Goal: Task Accomplishment & Management: Complete application form

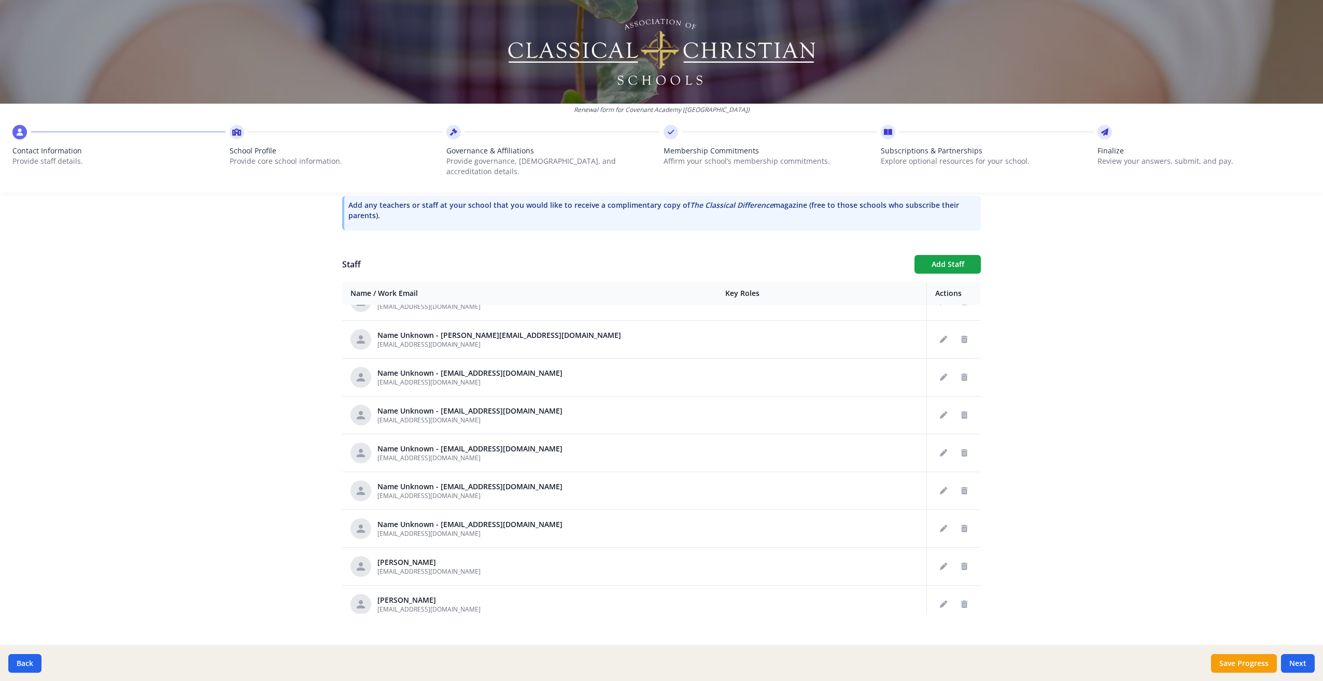
scroll to position [321, 0]
drag, startPoint x: 1253, startPoint y: 665, endPoint x: 1322, endPoint y: 663, distance: 69.5
click at [1084, 590] on div "Renewal form for Covenant Academy ([GEOGRAPHIC_DATA]) Contact Information Provi…" at bounding box center [661, 340] width 1323 height 681
click at [1254, 672] on button "Save Progress" at bounding box center [1244, 663] width 66 height 19
click at [1301, 667] on button "Next" at bounding box center [1298, 663] width 34 height 19
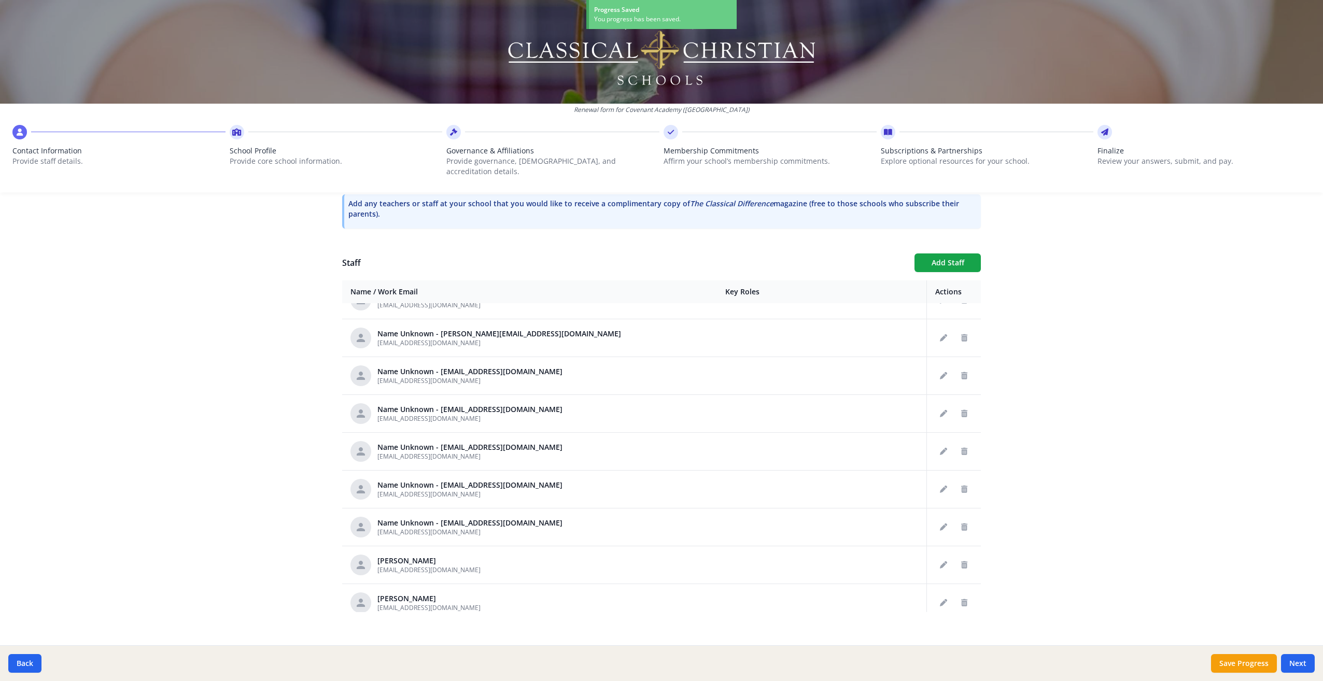
type input "[PHONE_NUMBER]"
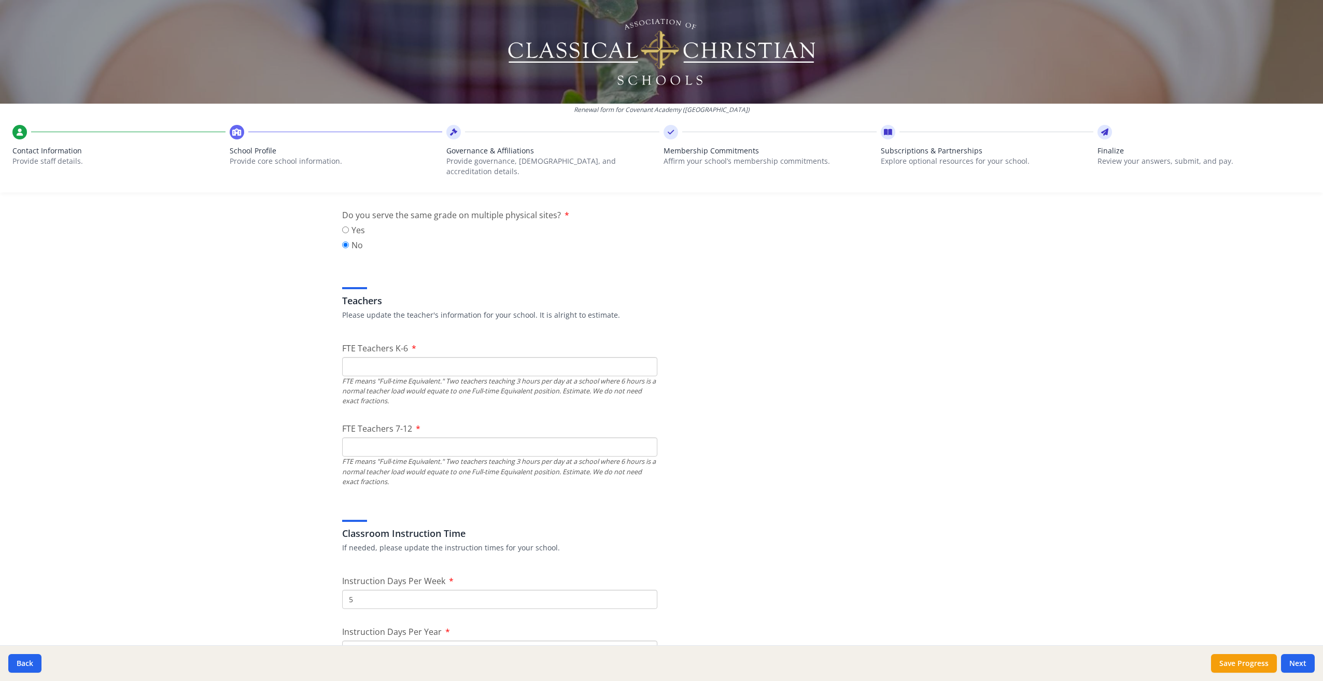
scroll to position [518, 0]
click at [448, 356] on input "FTE Teachers K-6" at bounding box center [499, 365] width 315 height 19
type input "0"
click at [454, 437] on input "FTE Teachers 7-12" at bounding box center [499, 445] width 315 height 19
type input "0"
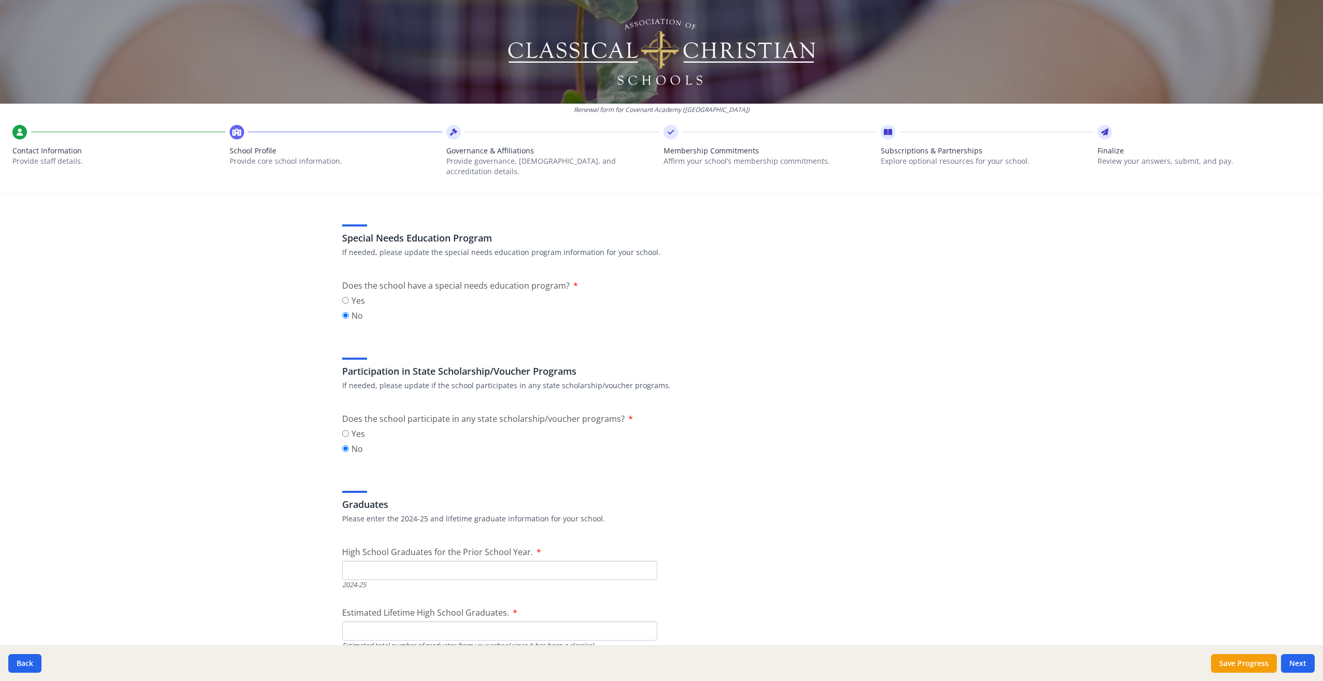
scroll to position [1244, 0]
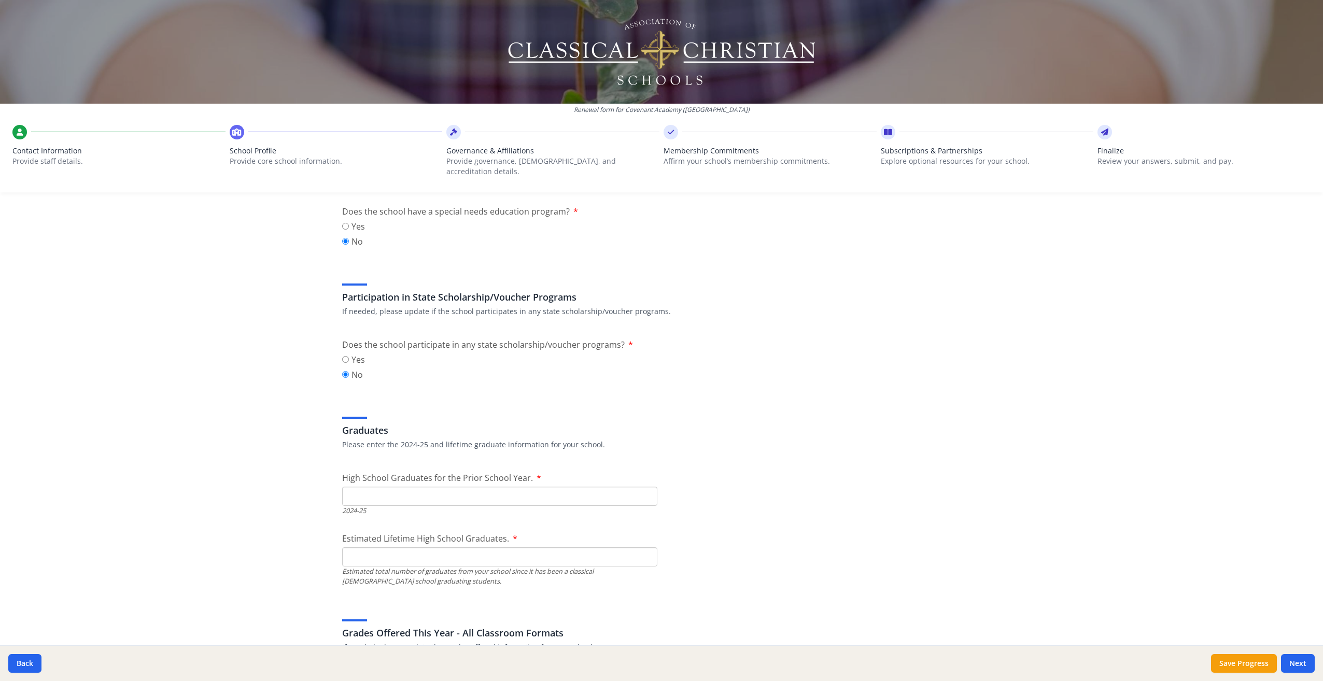
click at [378, 487] on input "High School Graduates for the Prior School Year." at bounding box center [499, 496] width 315 height 19
type input "27"
click at [891, 400] on div "Graduates Please enter the 2024-25 and lifetime graduate information for your s…" at bounding box center [661, 425] width 639 height 50
click at [514, 547] on input "Estimated Lifetime High School Graduates." at bounding box center [499, 556] width 315 height 19
type input "793"
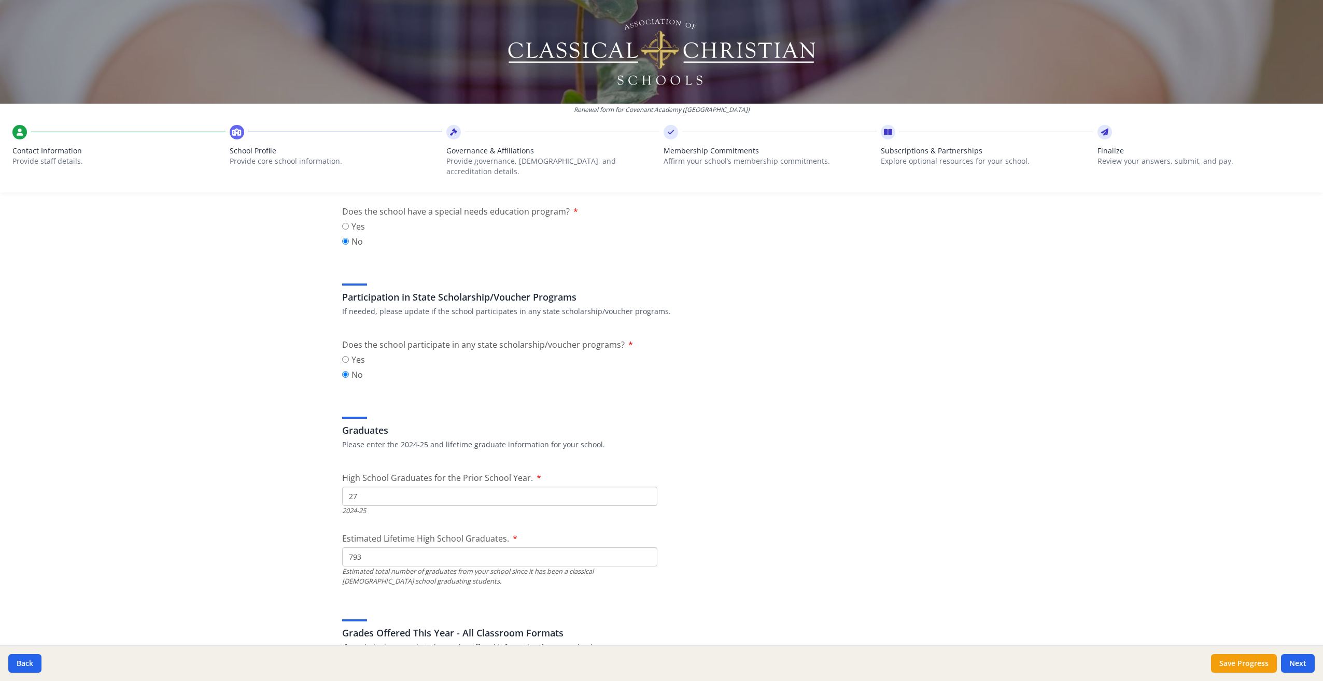
drag, startPoint x: 366, startPoint y: 550, endPoint x: 310, endPoint y: 549, distance: 56.0
click at [310, 549] on div "Renewal form for Covenant Academy ([GEOGRAPHIC_DATA]) Contact Information Provi…" at bounding box center [661, 340] width 1323 height 681
type input "763"
click at [795, 353] on div "Yes No" at bounding box center [661, 368] width 639 height 30
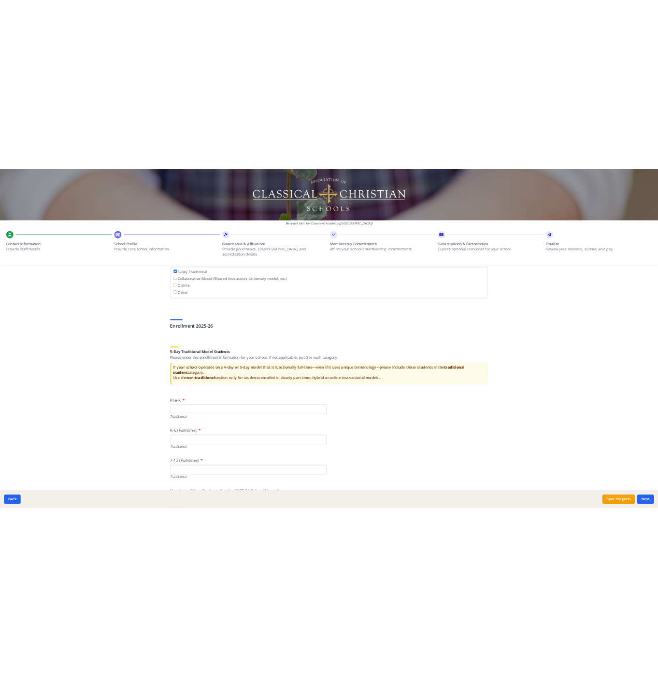
scroll to position [1928, 0]
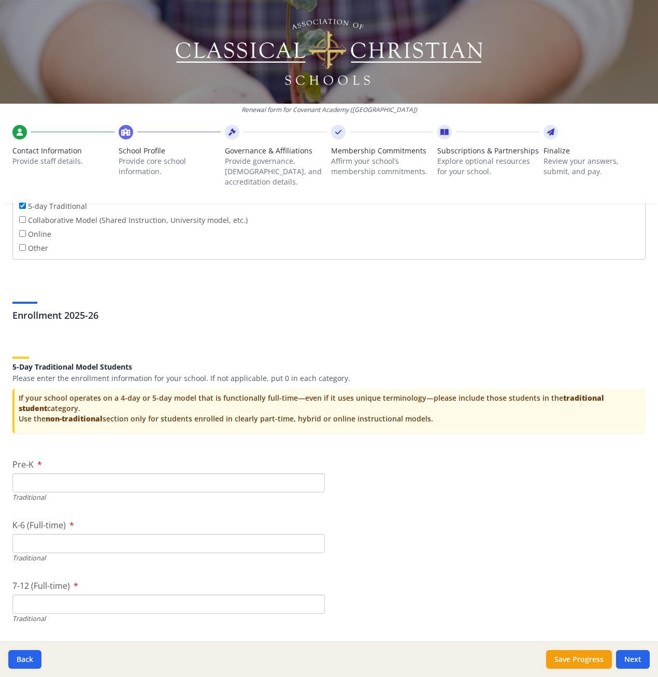
click at [60, 473] on input "Pre-K" at bounding box center [168, 482] width 313 height 19
click at [75, 473] on input "Pre-K" at bounding box center [168, 482] width 313 height 19
type input "46"
drag, startPoint x: 73, startPoint y: 470, endPoint x: 2, endPoint y: 475, distance: 71.2
click at [2, 475] on div "Federal Employer Identification Number If needed, please update Federal Employe…" at bounding box center [329, 120] width 658 height 3624
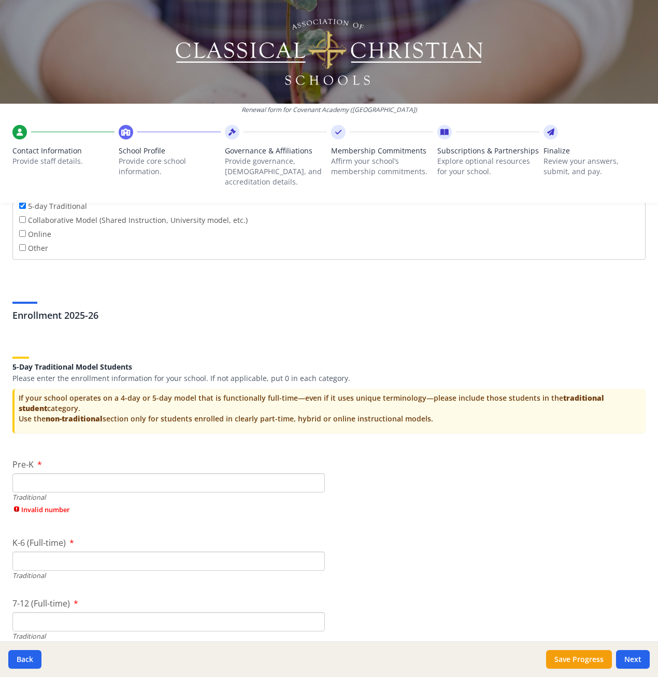
click at [38, 473] on input "Pre-K" at bounding box center [168, 482] width 313 height 19
type input "31"
click at [37, 534] on input "K-6 (Full-time)" at bounding box center [168, 543] width 313 height 19
click at [33, 537] on input "K-6 (Full-time)" at bounding box center [168, 543] width 313 height 19
type input "152"
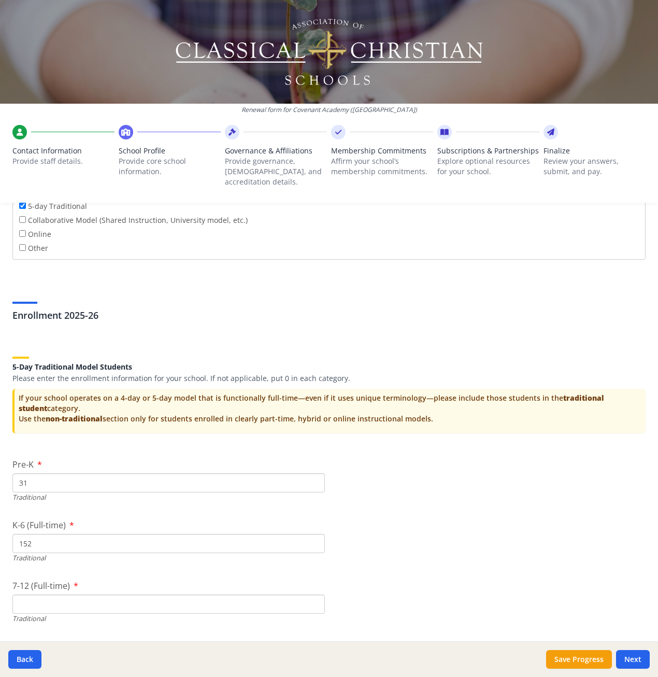
click at [49, 594] on input "7-12 (Full-time)" at bounding box center [168, 603] width 313 height 19
click at [34, 596] on input "7-12 (Full-time)" at bounding box center [168, 603] width 313 height 19
type input "157"
click at [504, 533] on div "Federal Employer Identification Number If needed, please update Federal Employe…" at bounding box center [329, 120] width 658 height 3624
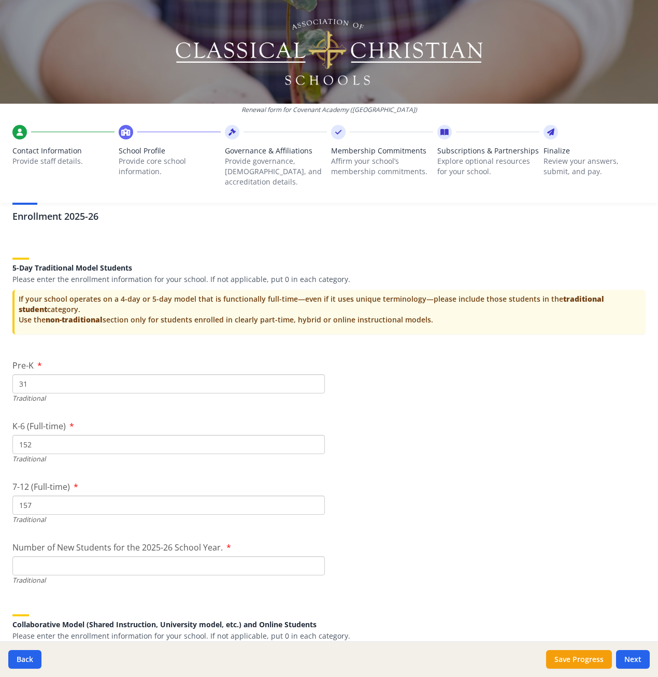
scroll to position [2032, 0]
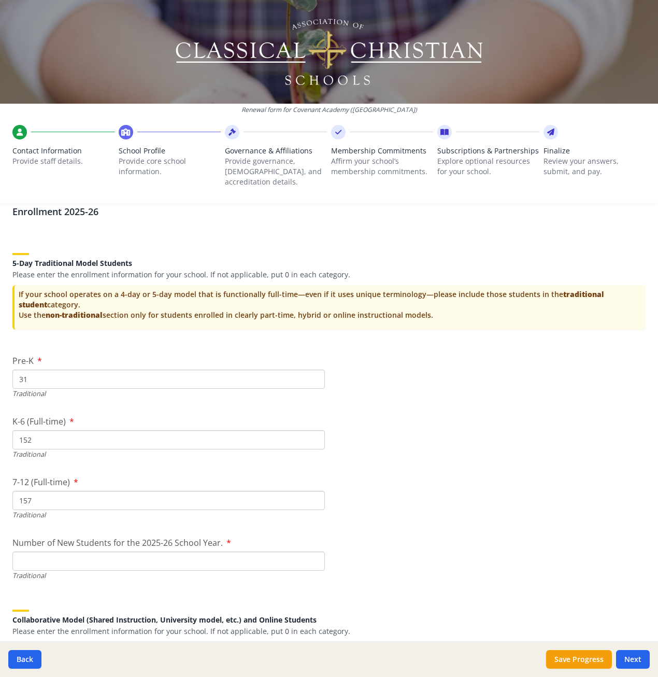
click at [229, 551] on input "Number of New Students for the 2025-26 School Year." at bounding box center [168, 560] width 313 height 19
click at [77, 551] on input "Number of New Students for the 2025-26 School Year." at bounding box center [168, 560] width 313 height 19
type input "56"
click at [460, 470] on div "Federal Employer Identification Number If needed, please update Federal Employe…" at bounding box center [329, 16] width 658 height 3624
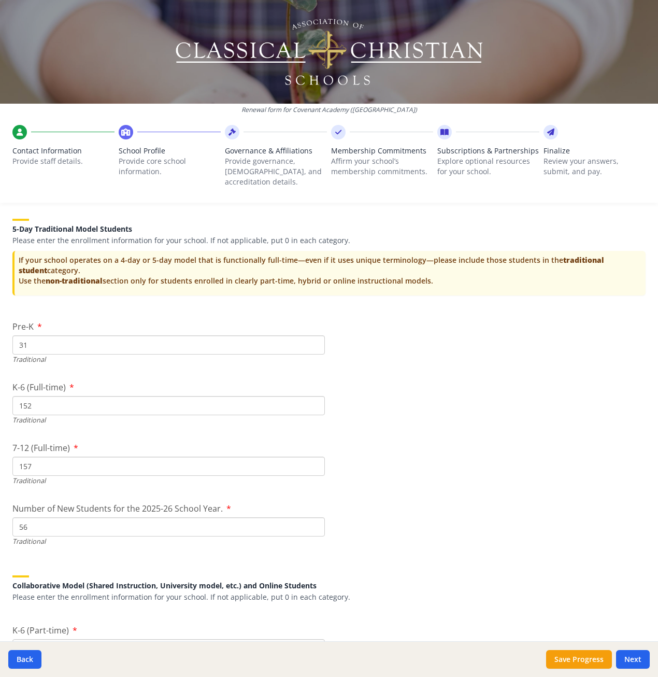
scroll to position [2239, 0]
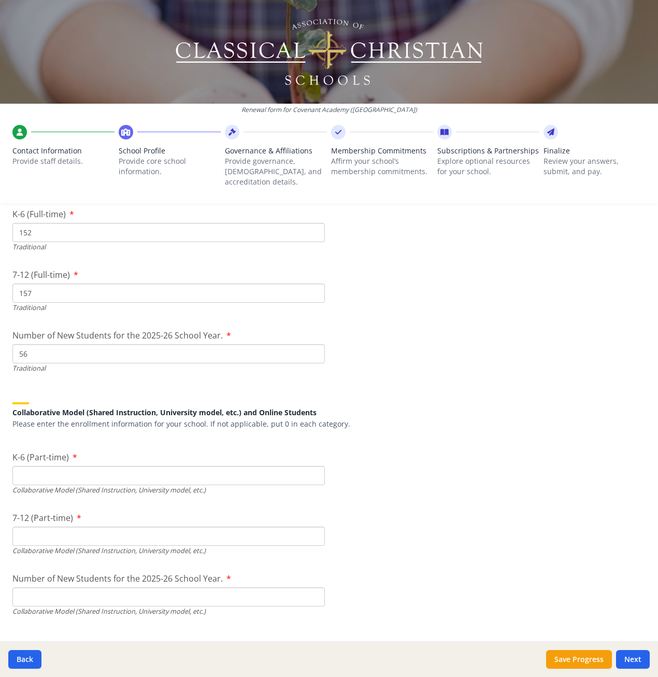
click at [136, 466] on input "K-6 (Part-time)" at bounding box center [168, 475] width 313 height 19
type input "0"
click at [147, 528] on input "7-12 (Part-time)" at bounding box center [168, 536] width 313 height 19
type input "0"
click at [132, 363] on input "Number of New Students for the 2025-26 School Year." at bounding box center [168, 353] width 313 height 19
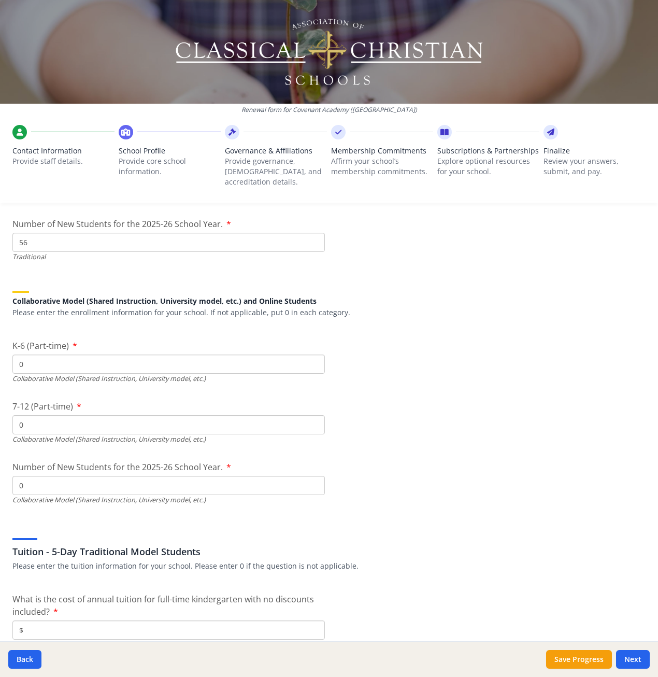
scroll to position [2395, 0]
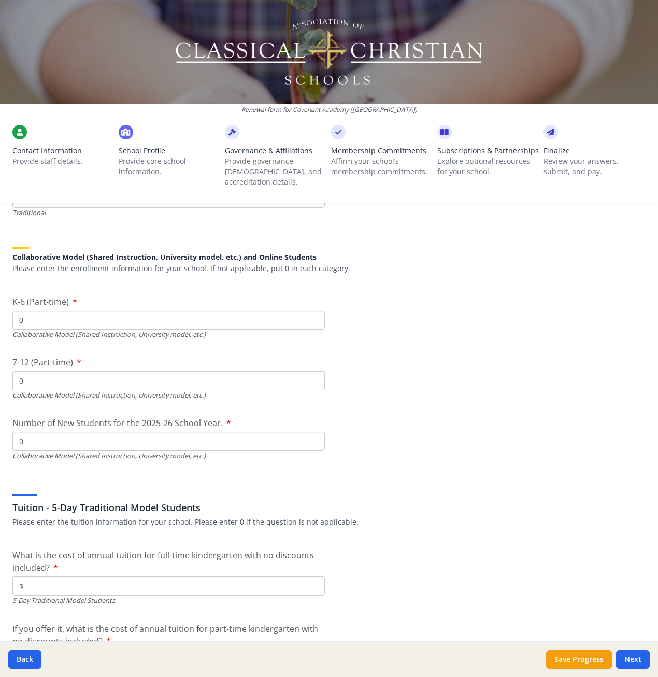
type input "0"
click at [94, 576] on input "$" at bounding box center [168, 585] width 313 height 19
type input "$4 872"
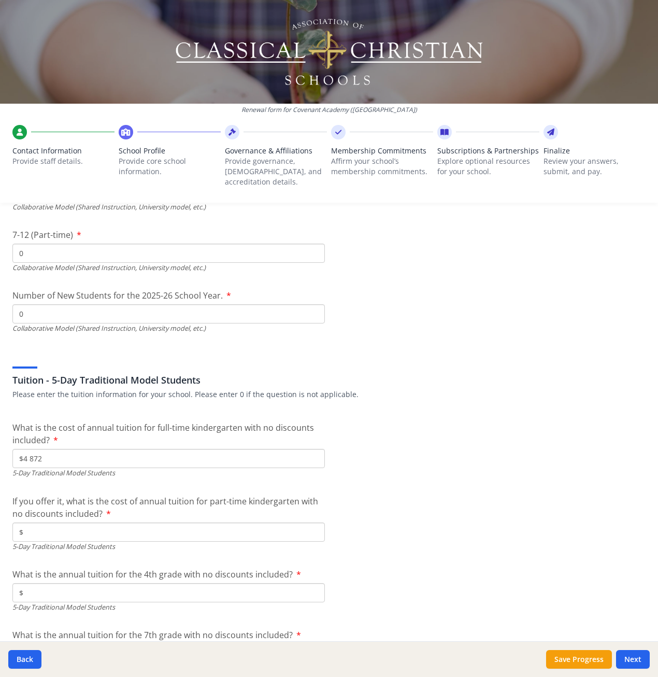
scroll to position [2550, 0]
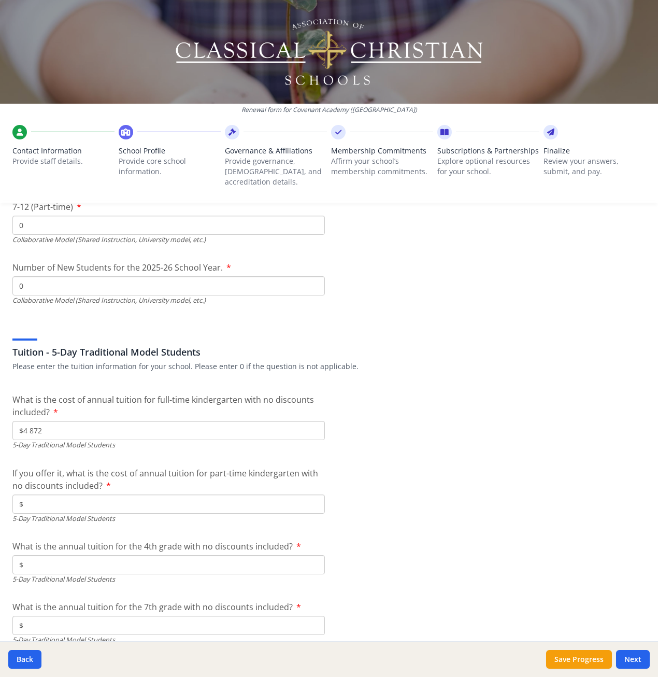
click at [209, 496] on input "$" at bounding box center [168, 503] width 313 height 19
click at [234, 555] on input "$" at bounding box center [168, 564] width 313 height 19
type input "$12 024"
click at [239, 616] on input "$" at bounding box center [168, 625] width 313 height 19
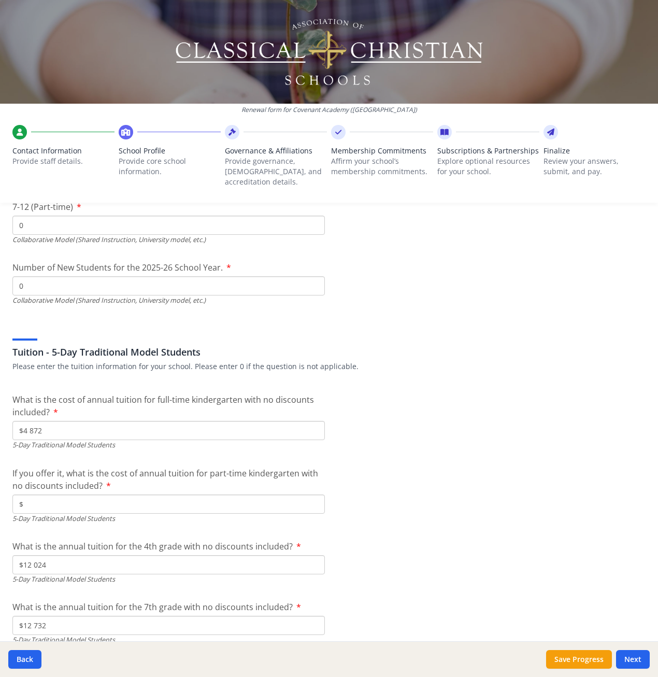
type input "$12 732"
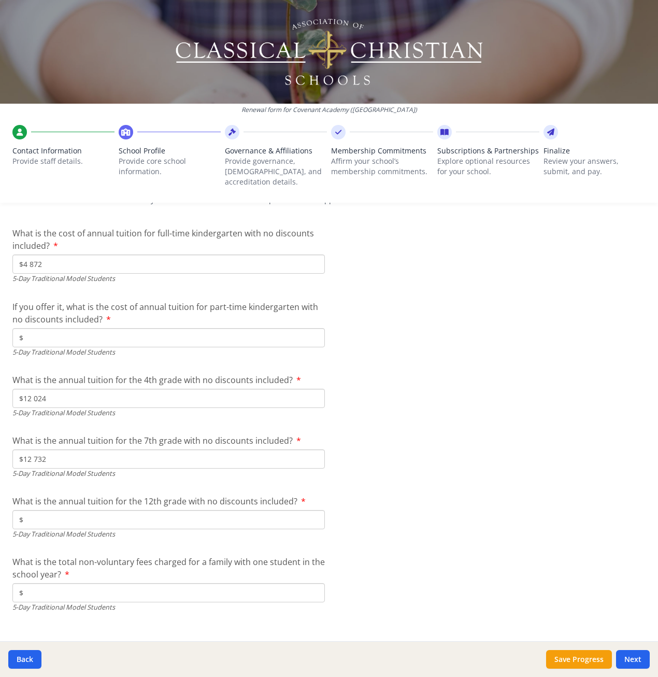
scroll to position [2757, 0]
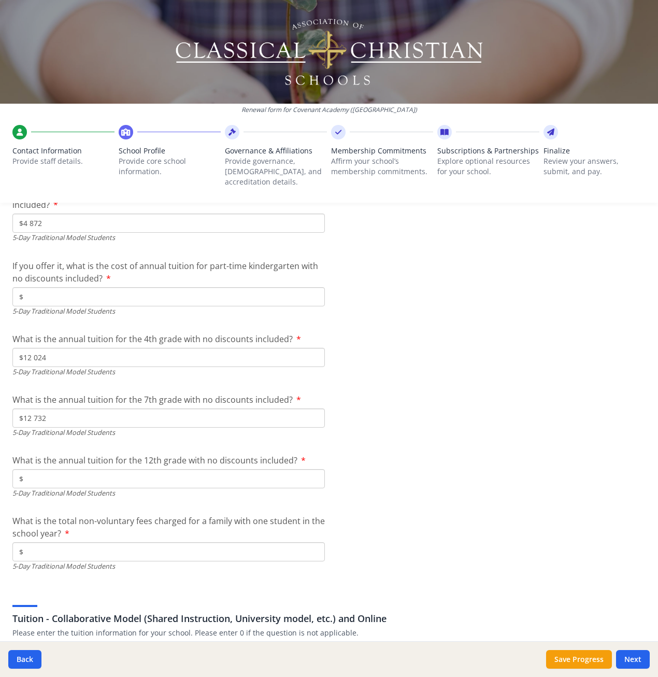
click at [272, 469] on input "$" at bounding box center [168, 478] width 313 height 19
type input "$12 732"
click at [201, 542] on input "$" at bounding box center [168, 551] width 313 height 19
type input "$83"
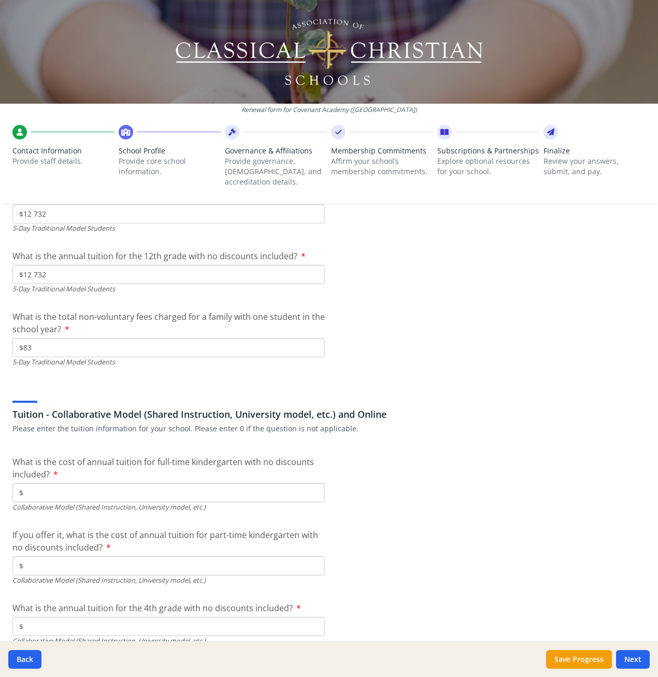
scroll to position [2965, 0]
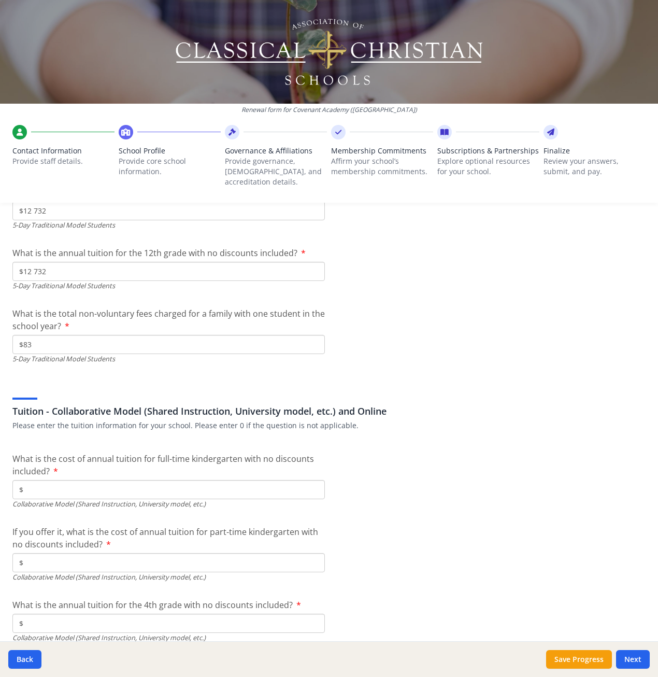
click at [122, 25] on input "$" at bounding box center [168, 15] width 313 height 19
type input "$0"
click at [118, 99] on input "$" at bounding box center [168, 89] width 313 height 19
type input "$0"
click at [111, 160] on input "$" at bounding box center [168, 149] width 313 height 19
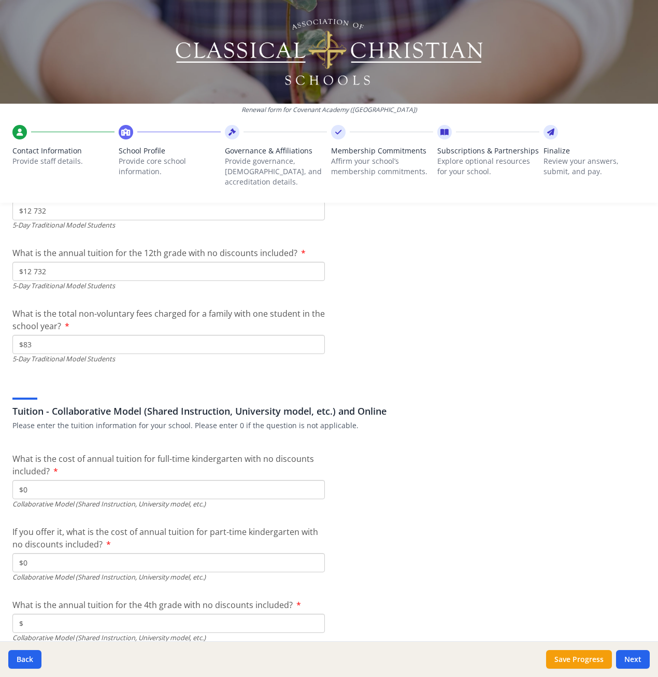
click at [53, 160] on input "$" at bounding box center [168, 149] width 313 height 19
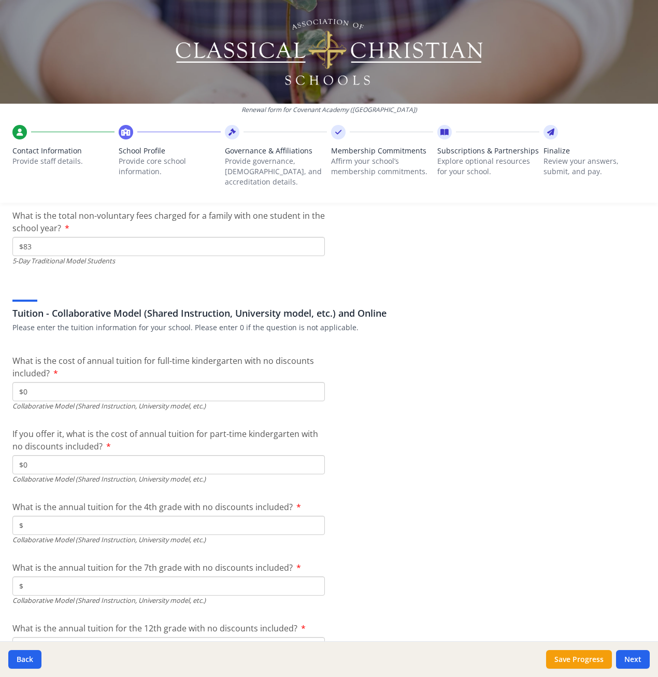
scroll to position [3120, 0]
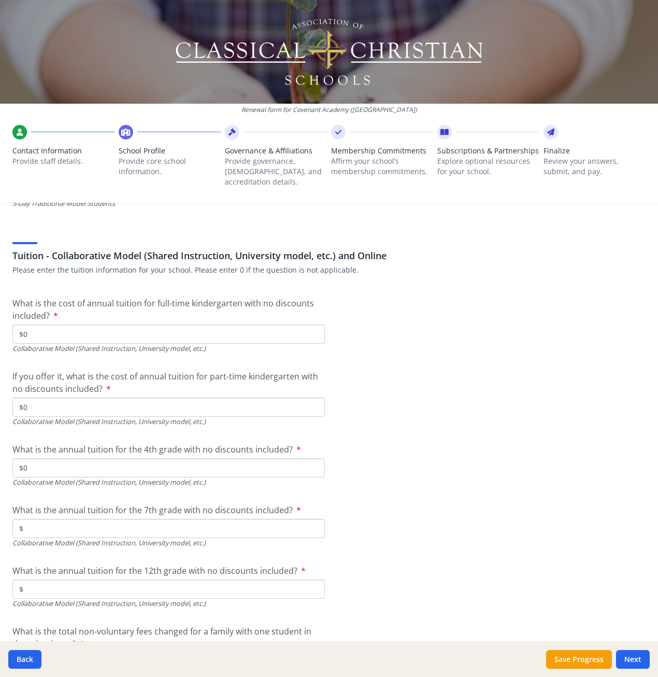
type input "$0"
click at [65, 65] on input "$" at bounding box center [168, 55] width 313 height 19
type input "$0"
click at [72, 568] on div "What is the annual tuition for the 12th grade with no discounts included? $ Col…" at bounding box center [168, 586] width 313 height 44
click at [70, 125] on input "$" at bounding box center [168, 115] width 313 height 19
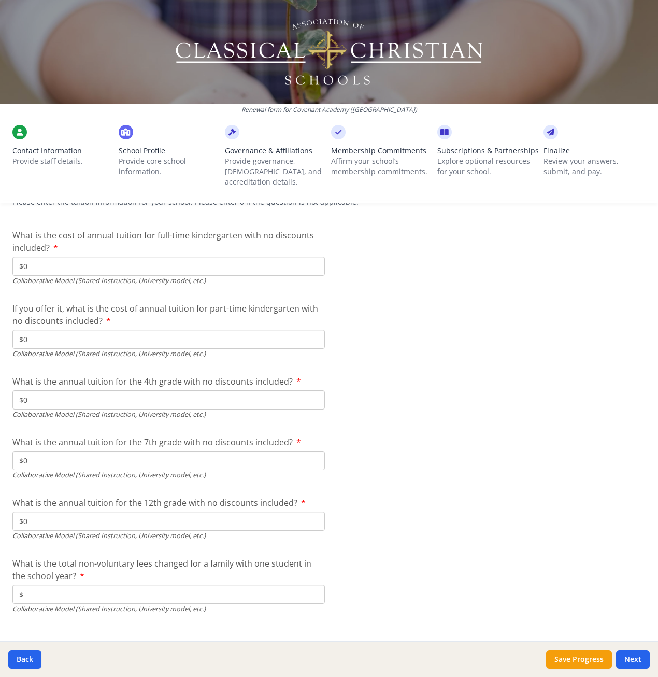
scroll to position [3194, 0]
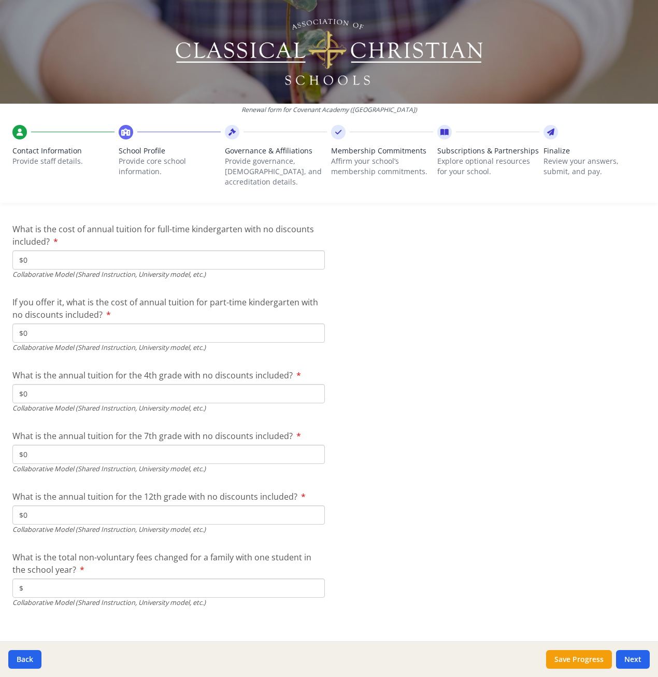
type input "$0"
click at [68, 580] on input "$" at bounding box center [168, 587] width 313 height 19
type input "$0"
click at [632, 660] on button "Next" at bounding box center [633, 659] width 34 height 19
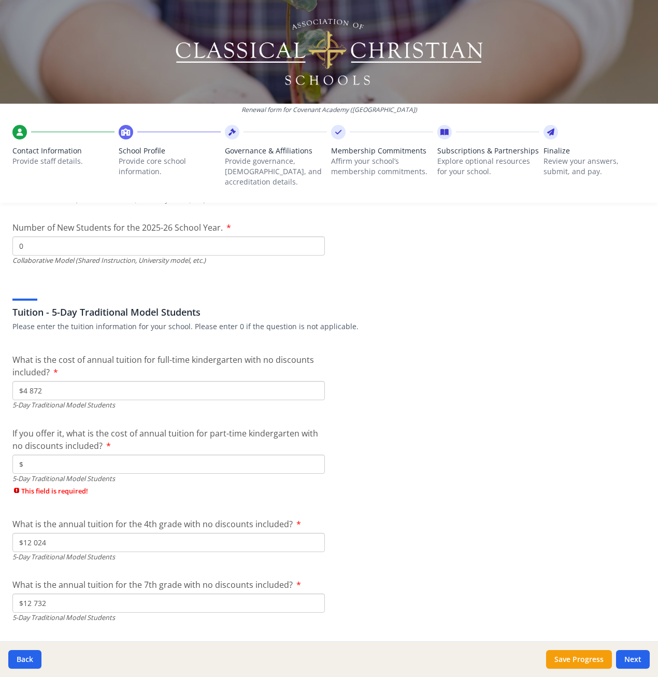
scroll to position [2538, 0]
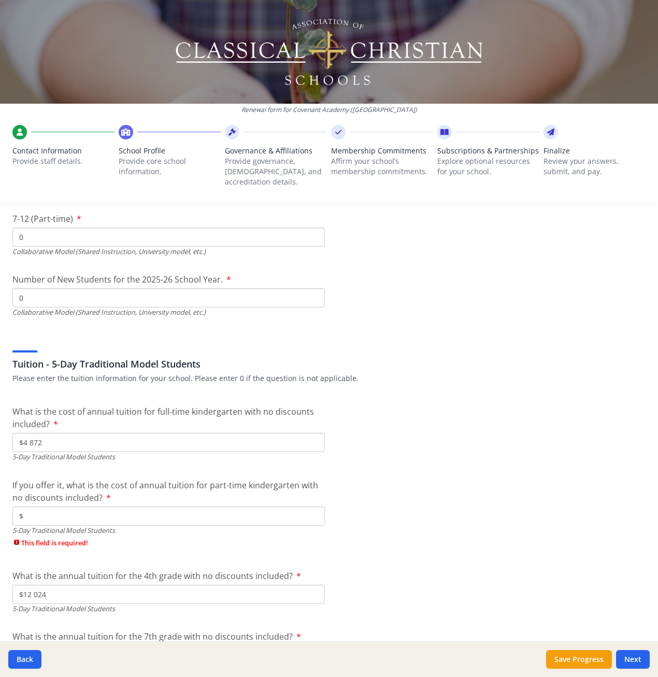
click at [165, 506] on input "$" at bounding box center [168, 515] width 313 height 19
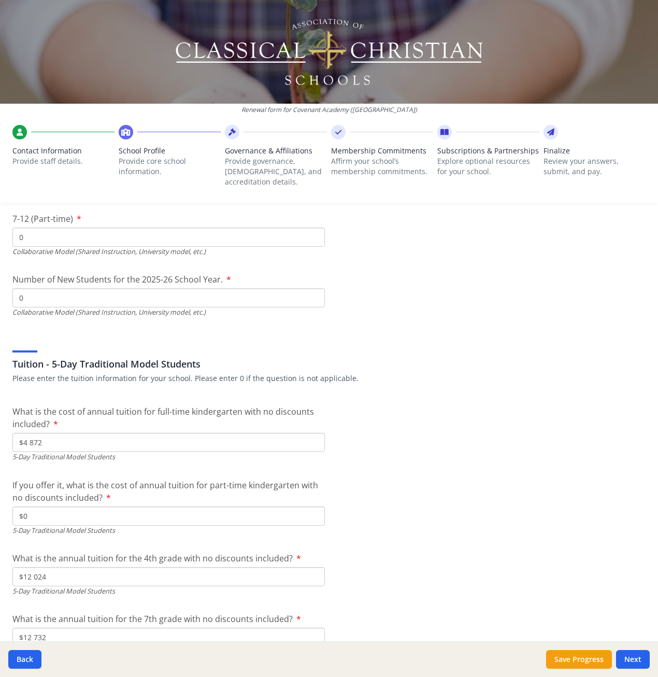
type input "$0"
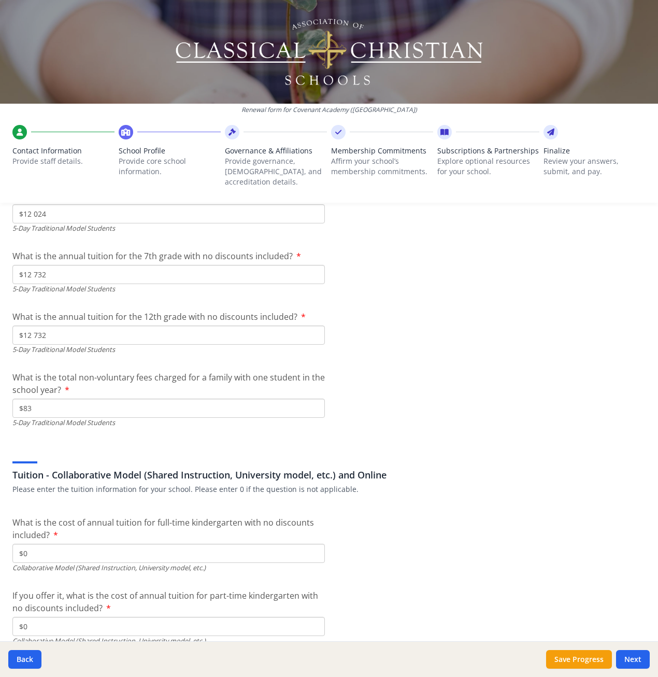
scroll to position [3194, 0]
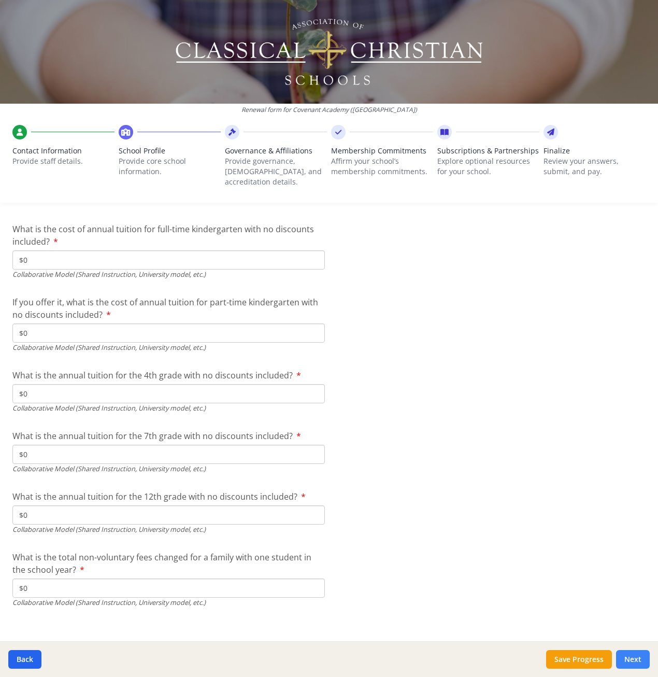
click at [639, 659] on button "Next" at bounding box center [633, 659] width 34 height 19
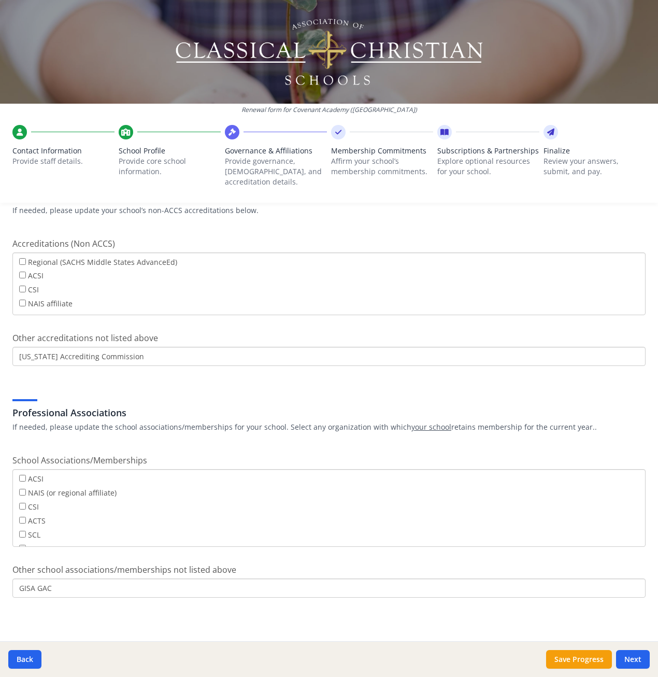
scroll to position [411, 0]
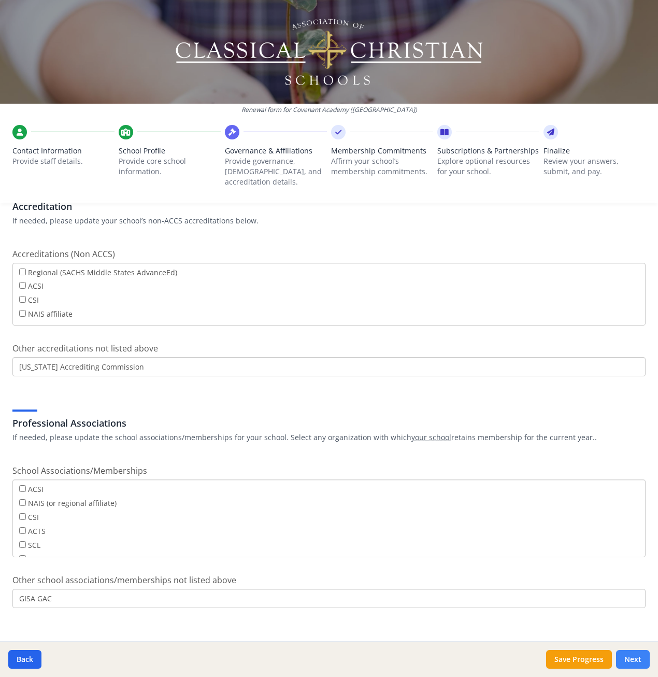
click at [633, 657] on button "Next" at bounding box center [633, 659] width 34 height 19
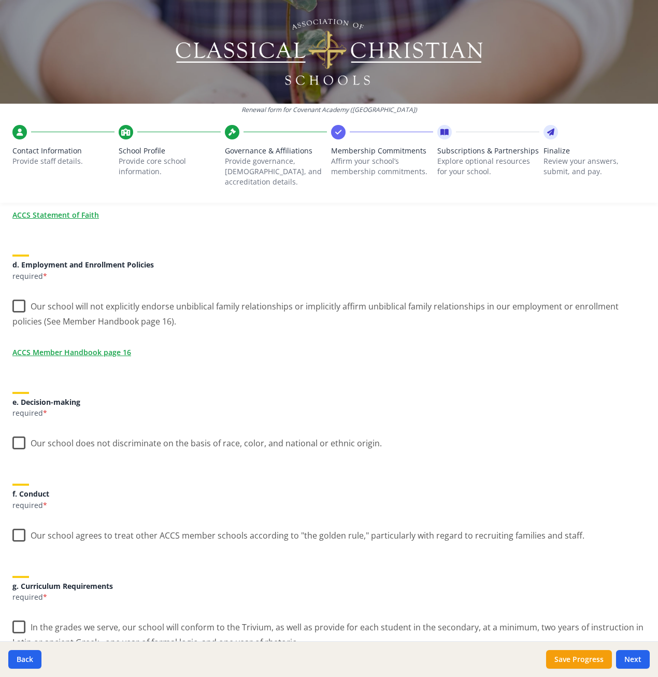
click at [19, 297] on label "Our school will not explicitly endorse unbiblical family relationships or impli…" at bounding box center [328, 310] width 633 height 35
click at [0, 0] on input "Our school will not explicitly endorse unbiblical family relationships or impli…" at bounding box center [0, 0] width 0 height 0
click at [13, 434] on label "Our school does not discriminate on the basis of race, color, and national or e…" at bounding box center [197, 441] width 370 height 22
click at [0, 0] on input "Our school does not discriminate on the basis of race, color, and national or e…" at bounding box center [0, 0] width 0 height 0
click at [23, 528] on label "Our school agrees to treat other ACCS member schools according to "the golden r…" at bounding box center [298, 533] width 572 height 22
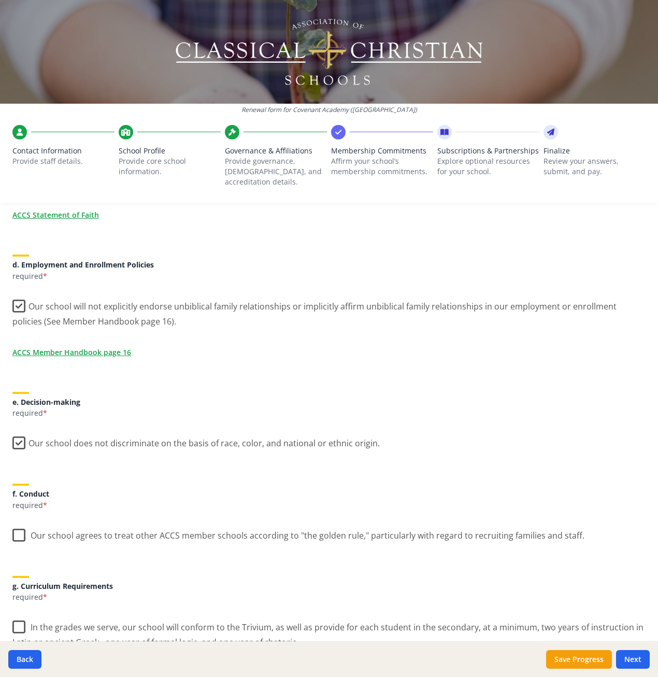
click at [0, 0] on input "Our school agrees to treat other ACCS member schools according to "the golden r…" at bounding box center [0, 0] width 0 height 0
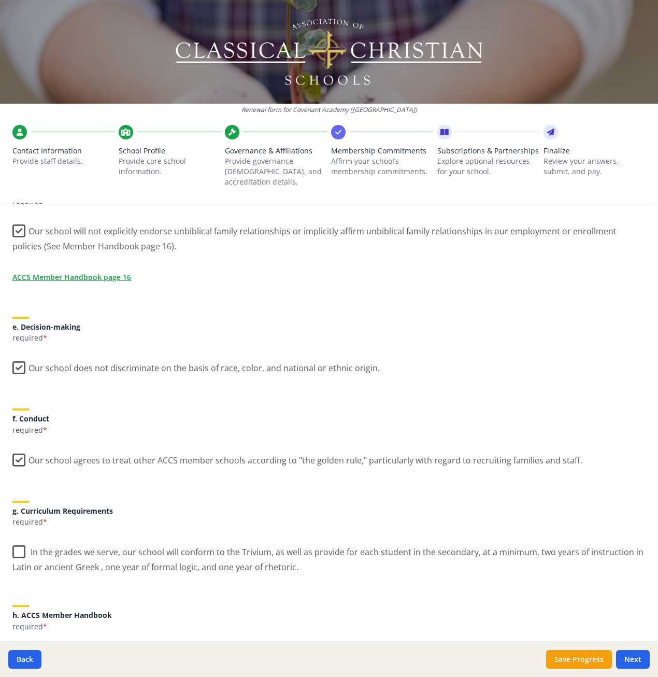
scroll to position [515, 0]
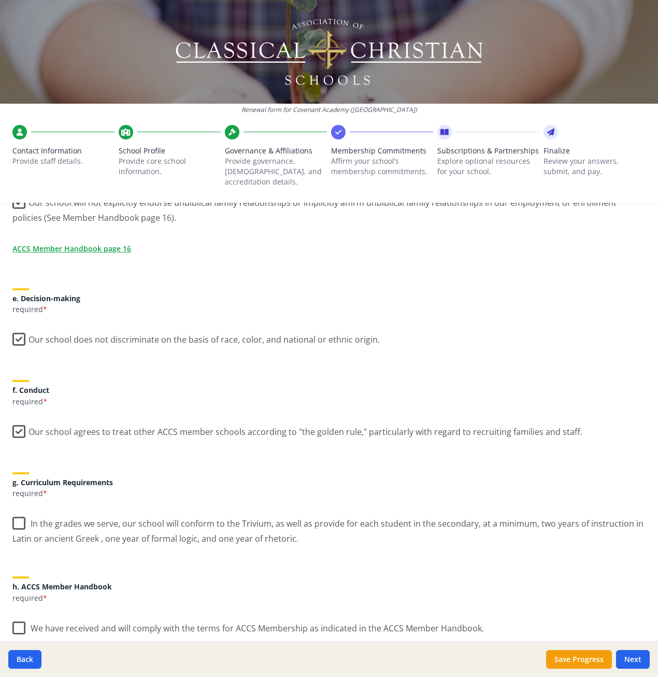
click at [18, 514] on label "In the grades we serve, our school will conform to the Trivium, as well as prov…" at bounding box center [328, 527] width 633 height 35
click at [0, 0] on input "In the grades we serve, our school will conform to the Trivium, as well as prov…" at bounding box center [0, 0] width 0 height 0
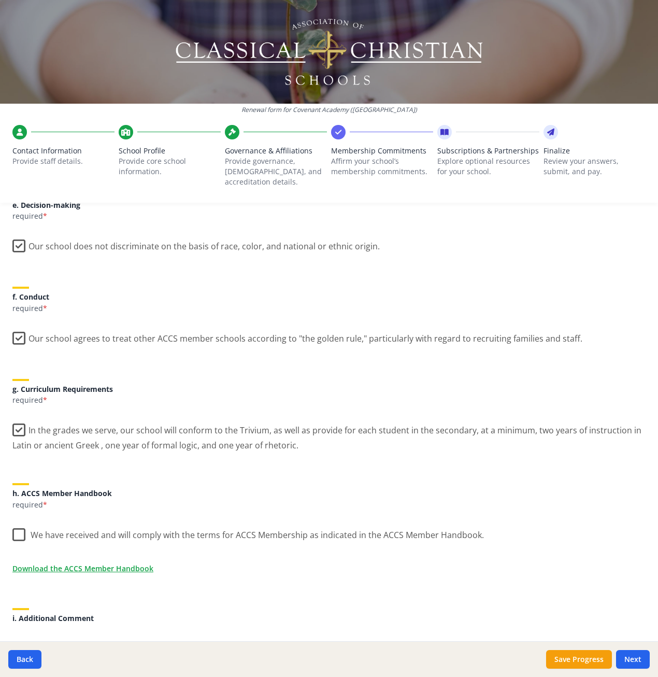
scroll to position [618, 0]
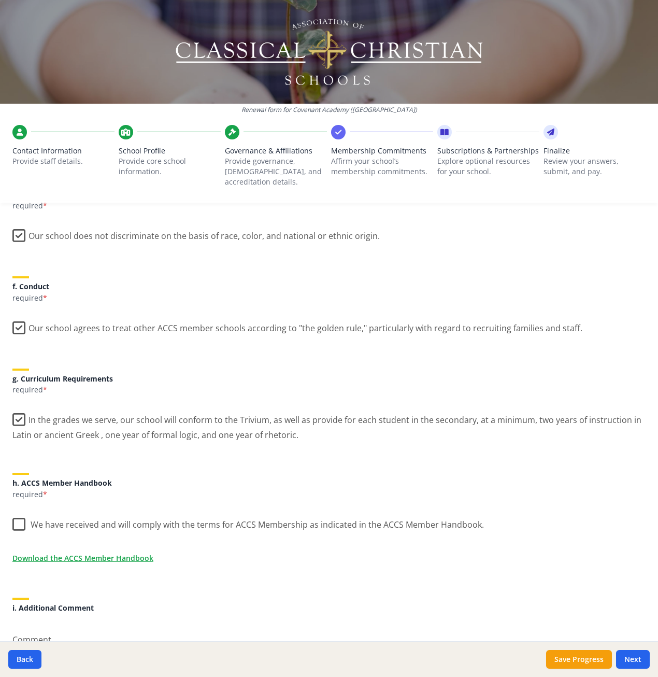
click at [19, 518] on label "We have received and will comply with the terms for ACCS Membership as indicate…" at bounding box center [248, 522] width 472 height 22
click at [0, 0] on input "We have received and will comply with the terms for ACCS Membership as indicate…" at bounding box center [0, 0] width 0 height 0
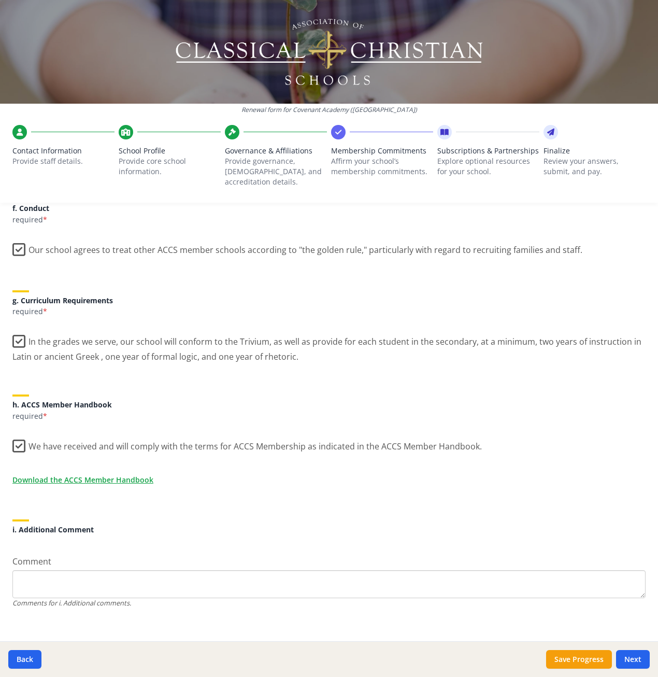
scroll to position [697, 0]
click at [631, 658] on button "Next" at bounding box center [633, 659] width 34 height 19
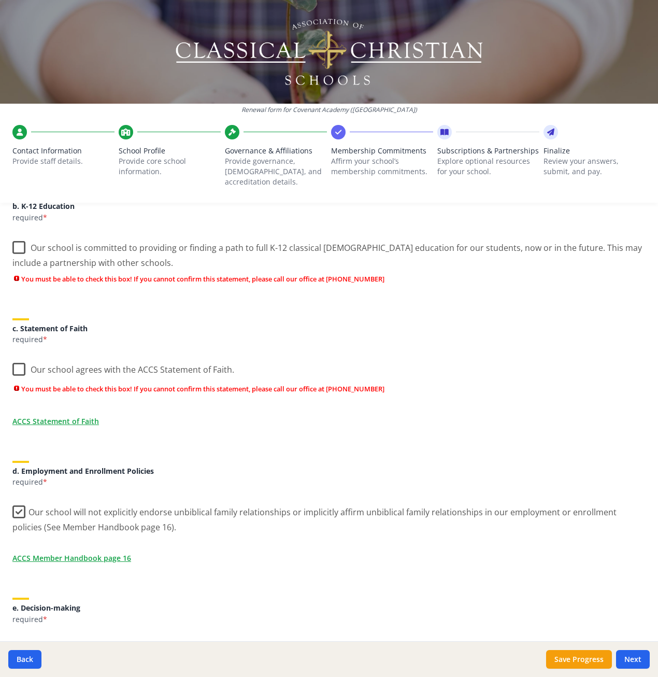
scroll to position [76, 0]
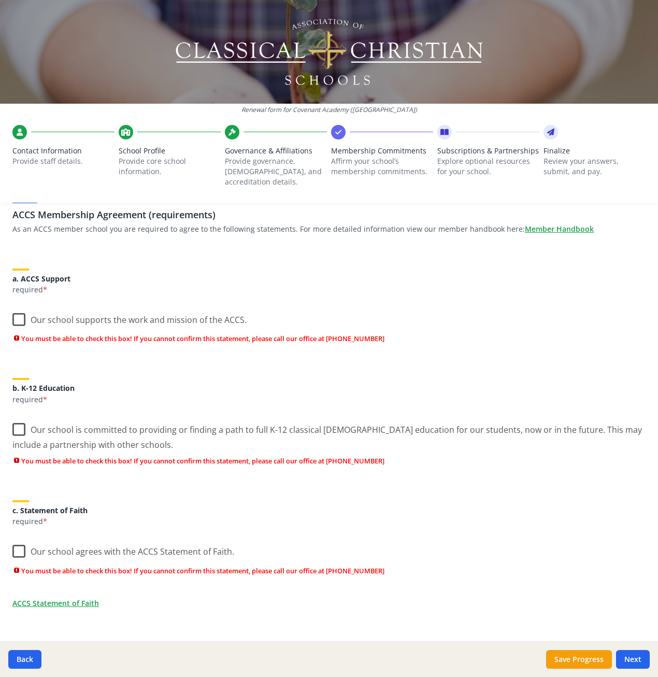
click at [22, 424] on label "Our school is committed to providing or finding a path to full K-12 classical C…" at bounding box center [328, 433] width 633 height 35
click at [0, 0] on input "Our school is committed to providing or finding a path to full K-12 classical C…" at bounding box center [0, 0] width 0 height 0
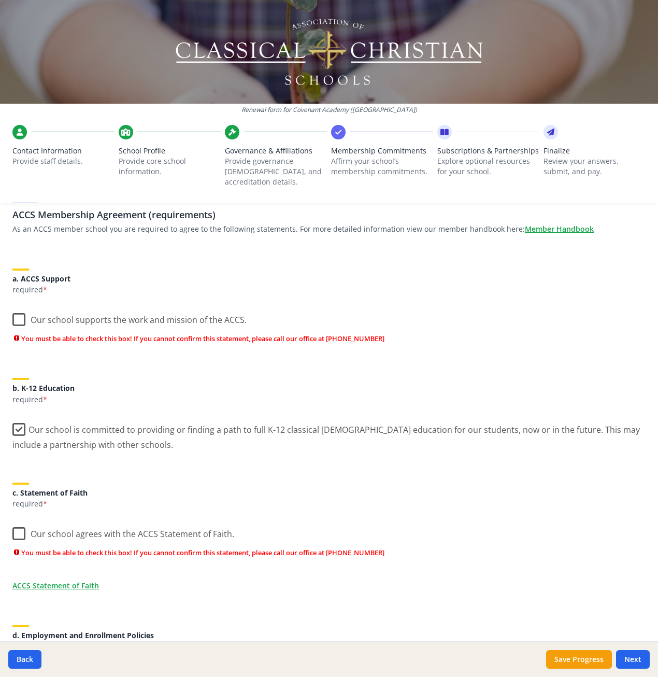
click at [19, 521] on label "Our school agrees with the ACCS Statement of Faith." at bounding box center [123, 531] width 222 height 22
click at [0, 0] on input "Our school agrees with the ACCS Statement of Faith." at bounding box center [0, 0] width 0 height 0
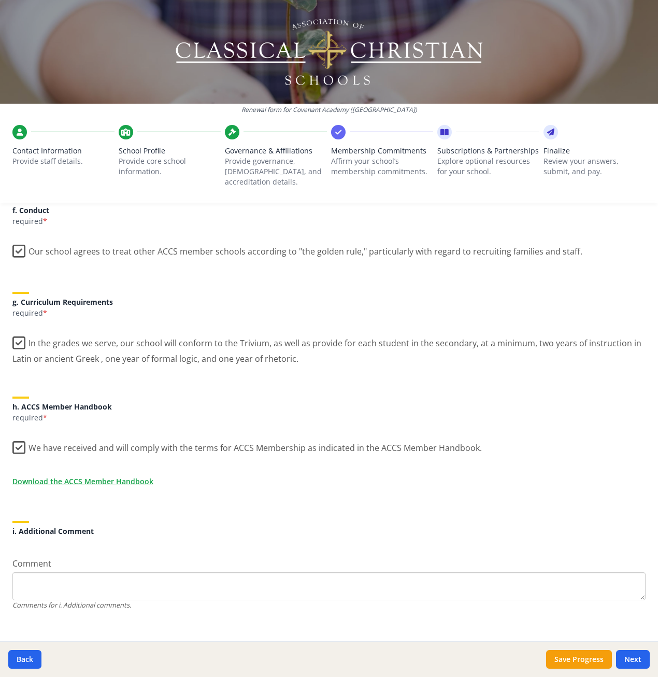
scroll to position [715, 0]
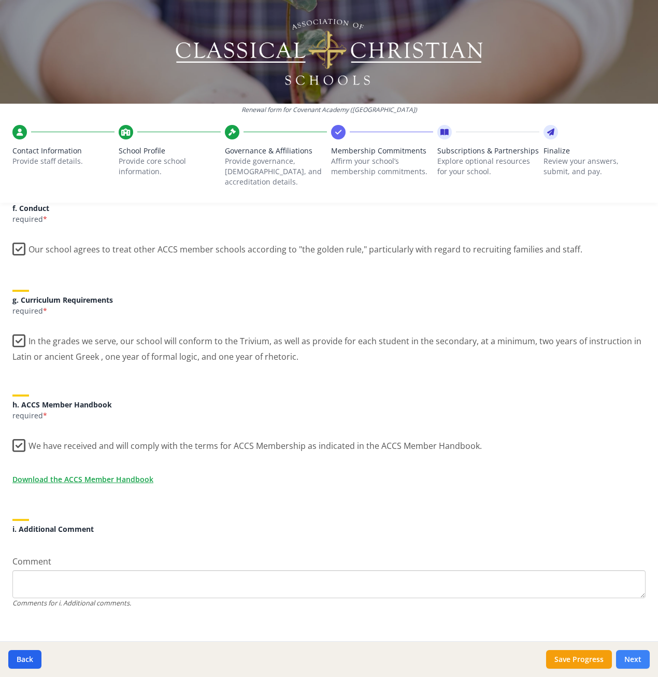
click at [631, 655] on button "Next" at bounding box center [633, 659] width 34 height 19
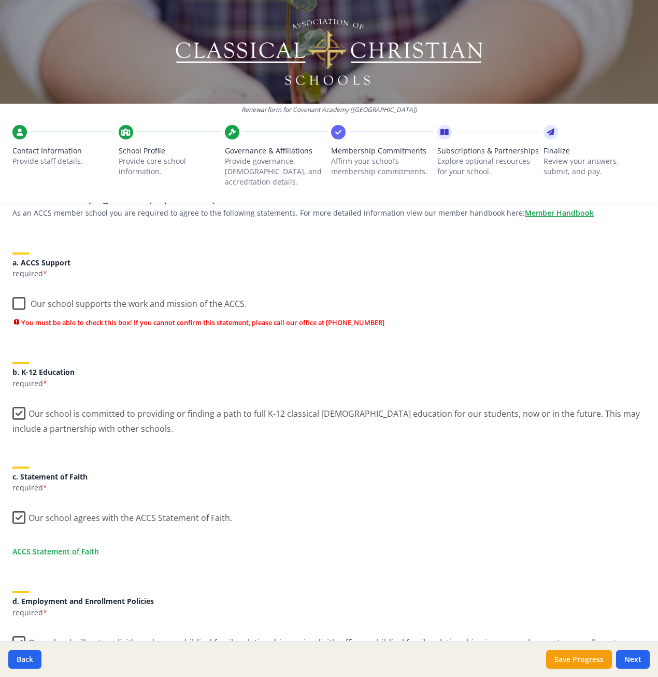
scroll to position [0, 0]
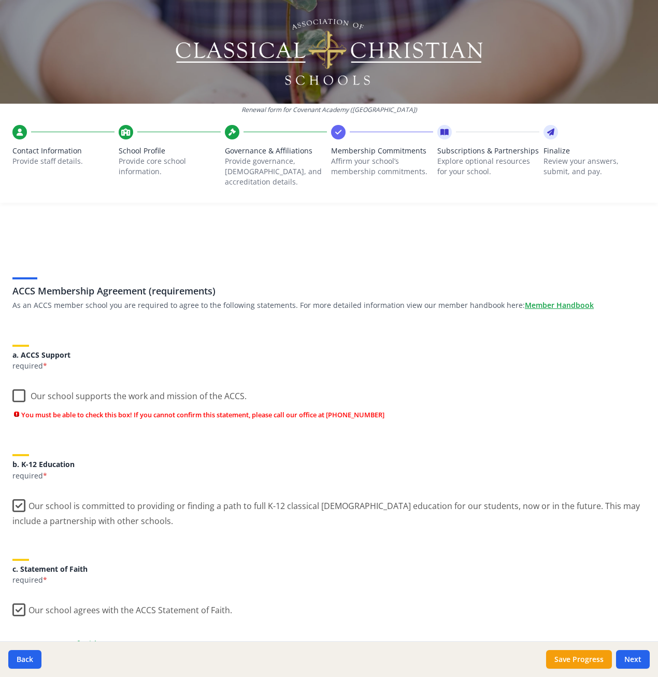
click at [18, 383] on label "Our school supports the work and mission of the ACCS." at bounding box center [129, 394] width 234 height 22
click at [0, 0] on input "Our school supports the work and mission of the ACCS." at bounding box center [0, 0] width 0 height 0
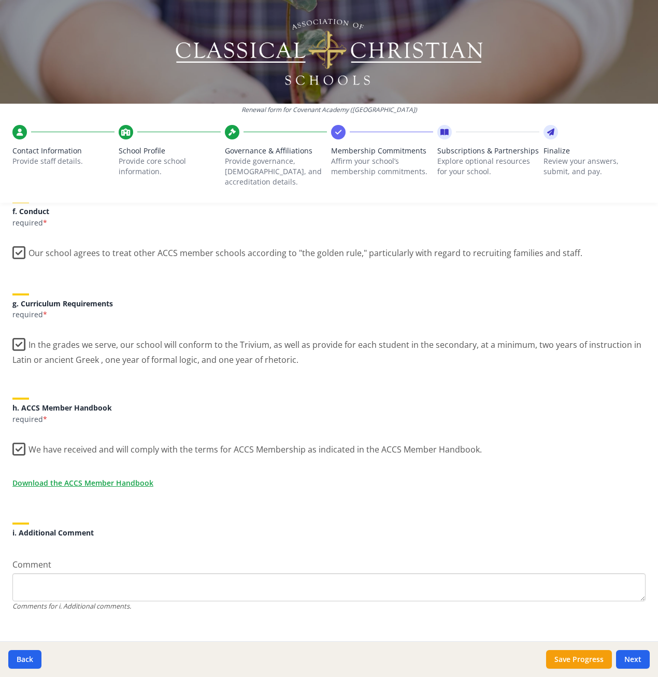
scroll to position [697, 0]
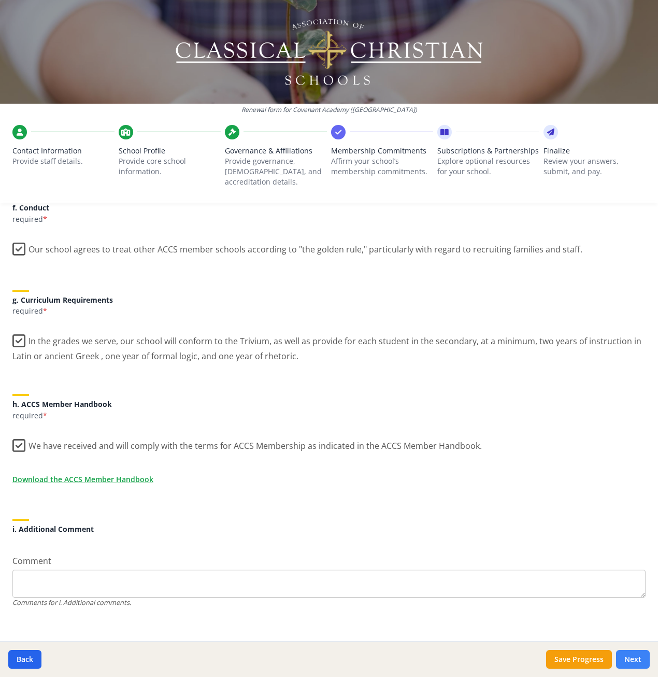
click at [629, 659] on button "Next" at bounding box center [633, 659] width 34 height 19
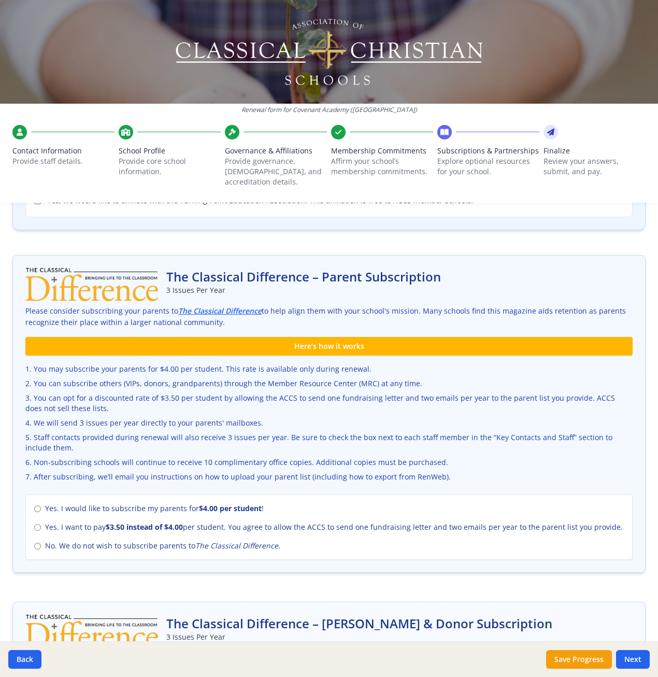
scroll to position [207, 0]
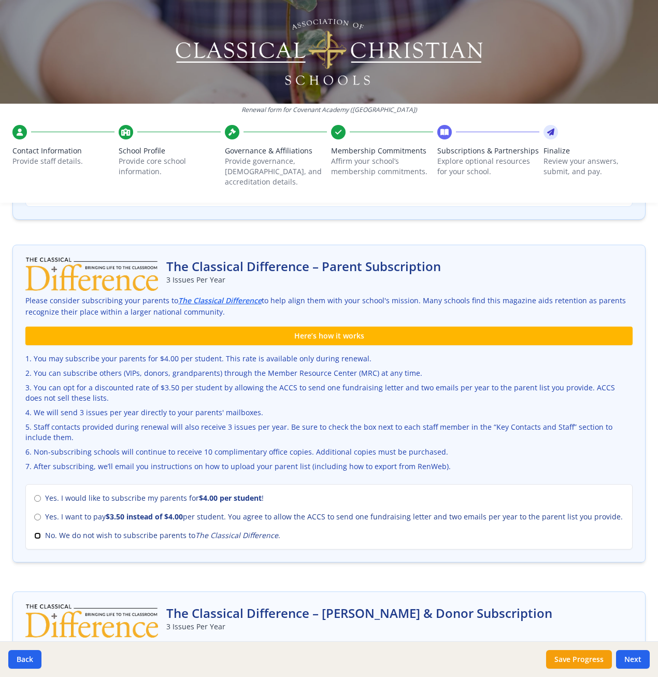
click at [35, 532] on input "No. We do not wish to subscribe parents to The Classical Difference ." at bounding box center [37, 535] width 7 height 7
radio input "true"
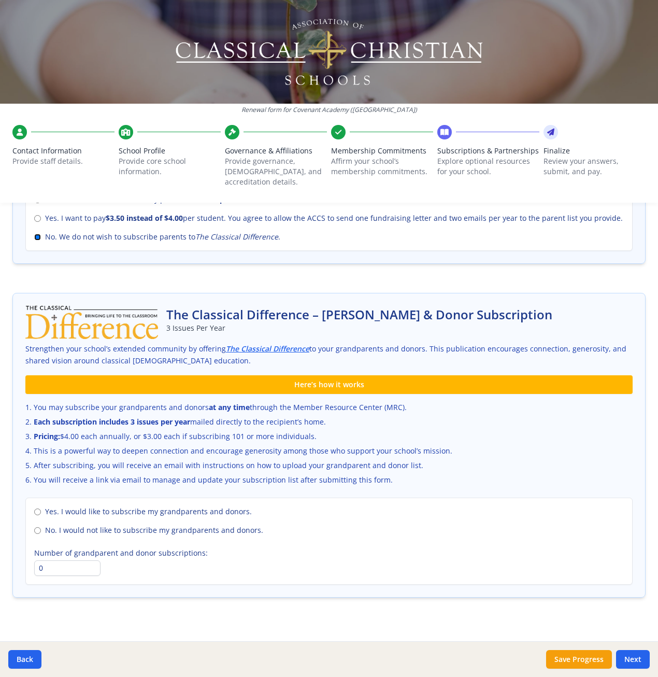
scroll to position [508, 0]
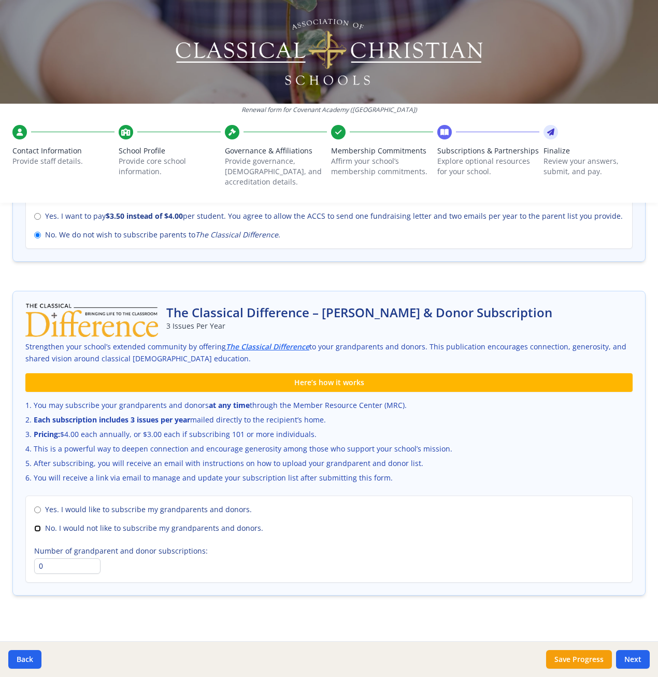
click at [36, 525] on input "No. I would not like to subscribe my grandparents and donors." at bounding box center [37, 528] width 7 height 7
radio input "true"
click at [629, 653] on button "Next" at bounding box center [633, 659] width 34 height 19
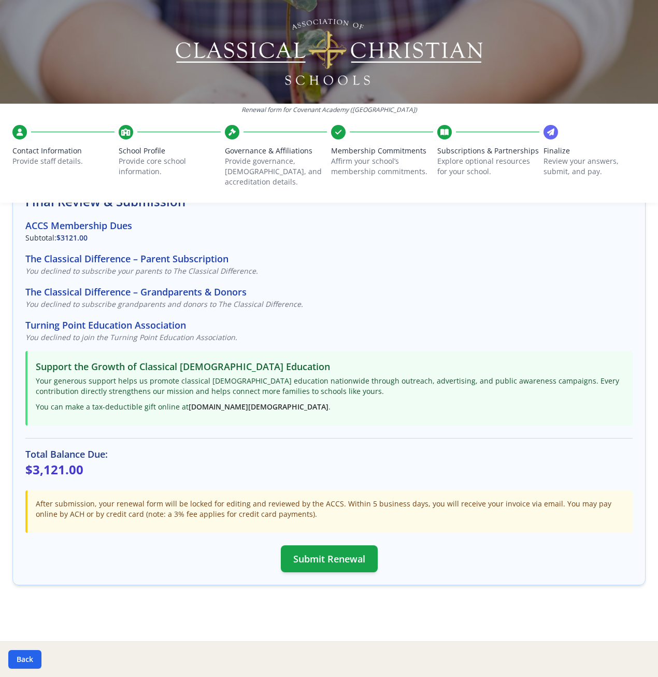
scroll to position [70, 0]
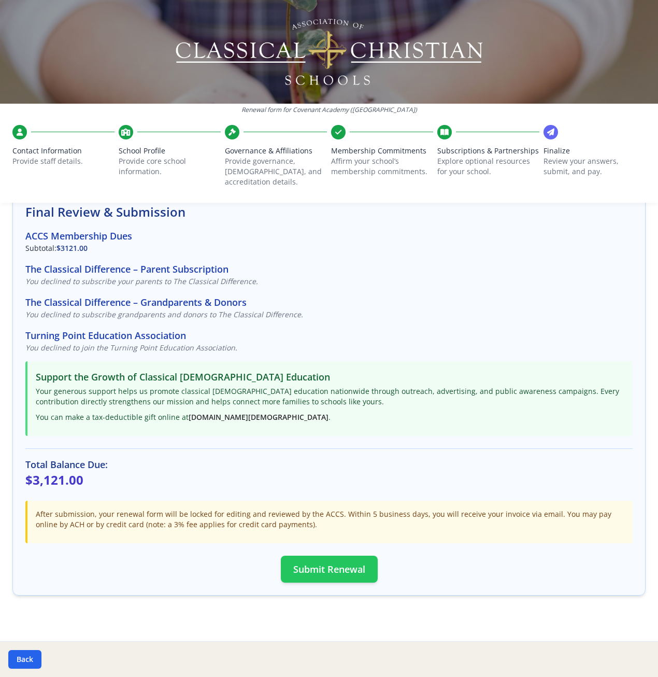
click at [320, 556] on button "Submit Renewal" at bounding box center [329, 569] width 97 height 27
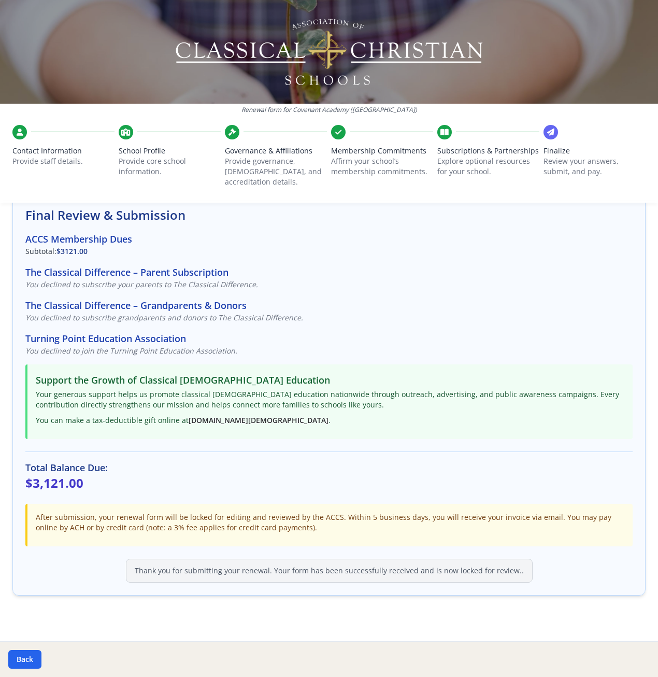
scroll to position [0, 0]
